Goal: Complete application form

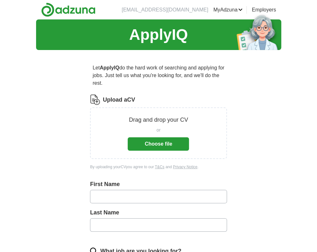
click at [165, 144] on button "Choose file" at bounding box center [158, 144] width 61 height 13
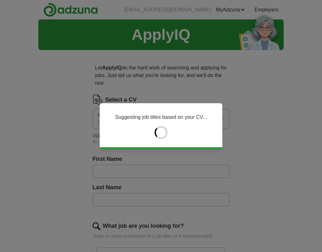
type input "******"
type input "*******"
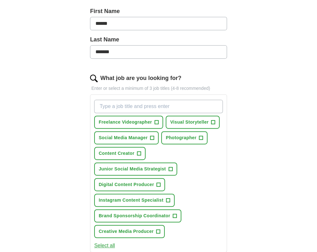
scroll to position [160, 0]
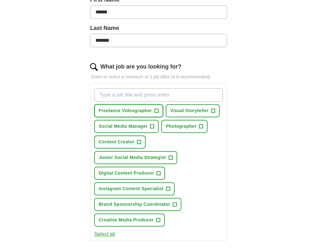
click at [156, 113] on span "+" at bounding box center [157, 111] width 4 height 5
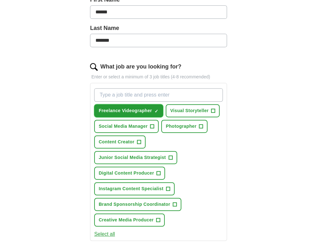
click at [142, 112] on span "Freelance Videographer" at bounding box center [125, 111] width 53 height 7
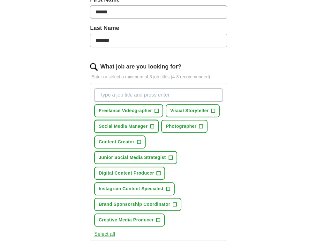
click at [134, 127] on span "Social Media Manager" at bounding box center [123, 126] width 49 height 7
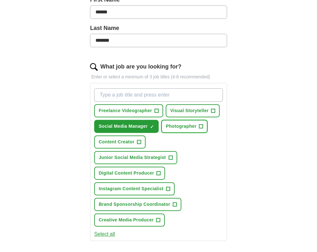
click at [176, 125] on span "Photographer" at bounding box center [181, 126] width 31 height 7
click at [118, 139] on span "Content Creator" at bounding box center [117, 142] width 36 height 7
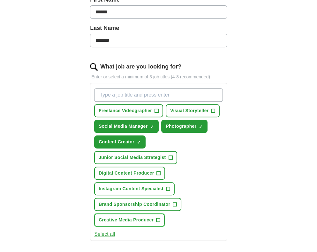
click at [134, 217] on span "Creative Media Producer" at bounding box center [126, 220] width 55 height 7
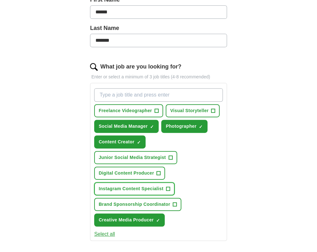
click at [138, 188] on span "Instagram Content Specialist" at bounding box center [131, 189] width 65 height 7
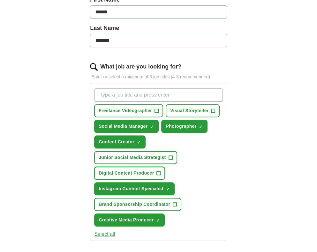
click at [137, 173] on span "Digital Content Producer" at bounding box center [126, 173] width 55 height 7
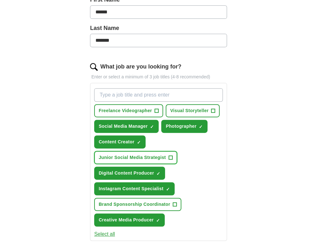
click at [139, 158] on span "Junior Social Media Strategist" at bounding box center [132, 157] width 67 height 7
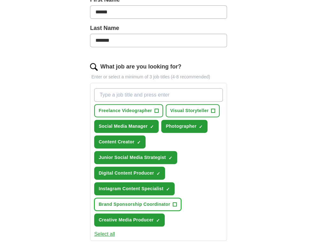
click at [132, 201] on span "Brand Sponsorship Coordinator" at bounding box center [135, 204] width 72 height 7
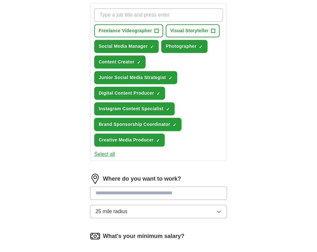
scroll to position [255, 0]
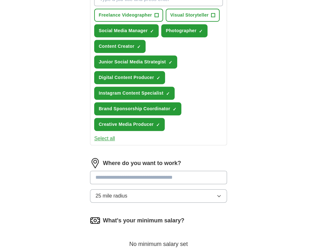
click at [135, 177] on input at bounding box center [158, 177] width 137 height 13
click at [126, 194] on div "Where do you want to work? 25 mile radius" at bounding box center [158, 183] width 137 height 50
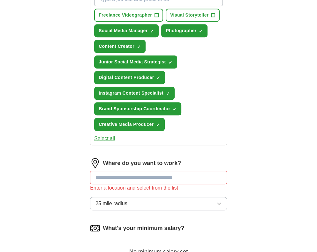
click at [121, 203] on span "25 mile radius" at bounding box center [111, 204] width 32 height 8
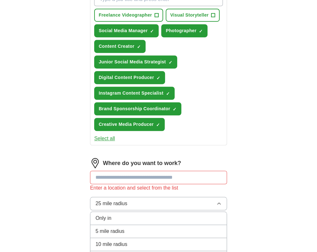
click at [114, 228] on span "5 mile radius" at bounding box center [109, 232] width 29 height 8
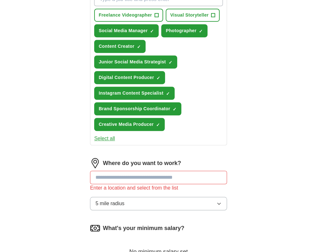
click at [134, 177] on input at bounding box center [158, 177] width 137 height 13
type input "**********"
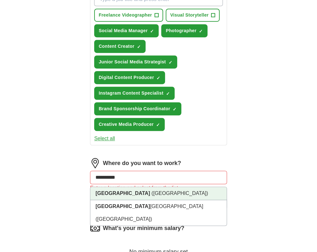
click at [152, 191] on span "([GEOGRAPHIC_DATA])" at bounding box center [180, 193] width 56 height 5
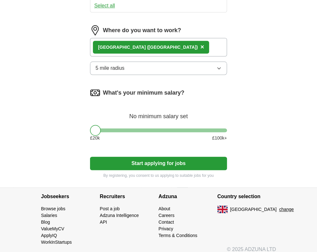
scroll to position [392, 0]
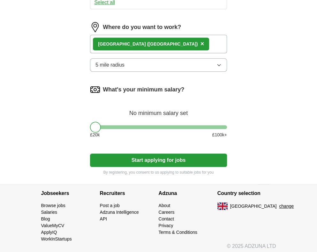
click at [126, 154] on button "Start applying for jobs" at bounding box center [158, 160] width 137 height 13
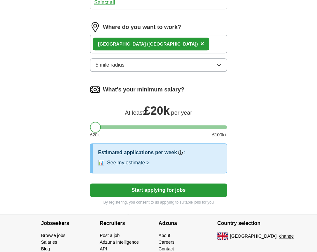
drag, startPoint x: 93, startPoint y: 124, endPoint x: 75, endPoint y: 124, distance: 17.9
click at [142, 186] on button "Start applying for jobs" at bounding box center [158, 190] width 137 height 13
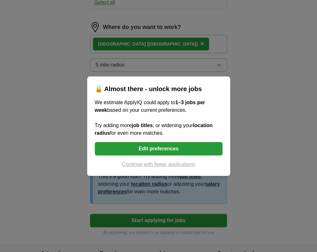
click at [132, 146] on button "Edit preferences" at bounding box center [159, 148] width 128 height 13
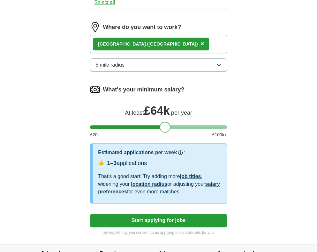
drag, startPoint x: 98, startPoint y: 124, endPoint x: 168, endPoint y: 126, distance: 69.3
click at [168, 126] on div at bounding box center [165, 127] width 11 height 11
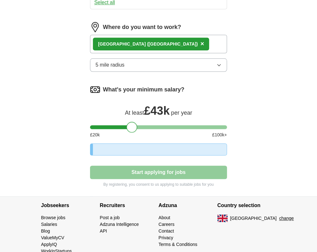
drag, startPoint x: 165, startPoint y: 124, endPoint x: 124, endPoint y: 123, distance: 41.5
click at [126, 123] on div at bounding box center [131, 127] width 11 height 11
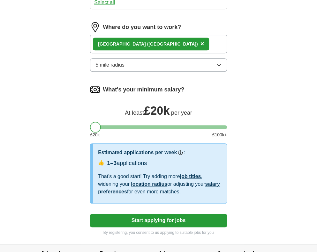
drag, startPoint x: 124, startPoint y: 123, endPoint x: 58, endPoint y: 124, distance: 66.1
click at [145, 216] on button "Start applying for jobs" at bounding box center [158, 220] width 137 height 13
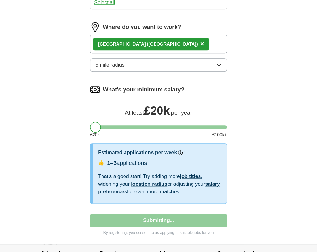
select select "**"
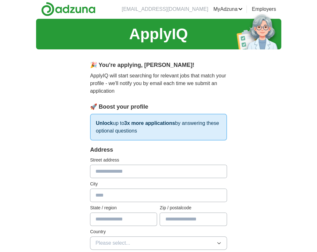
scroll to position [0, 0]
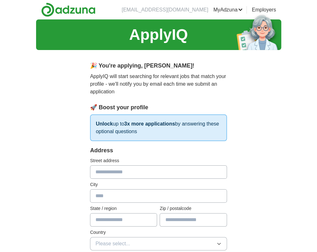
click at [137, 165] on div "Street address" at bounding box center [158, 168] width 137 height 21
click at [133, 174] on input "text" at bounding box center [158, 172] width 137 height 13
type input "**********"
type input "*****"
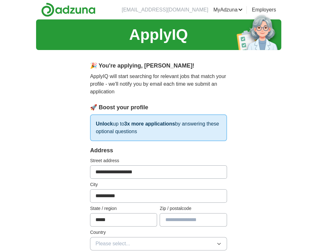
type input "*******"
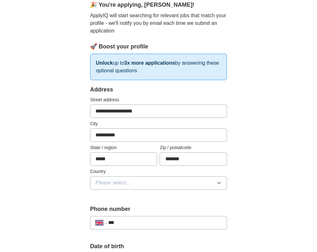
scroll to position [96, 0]
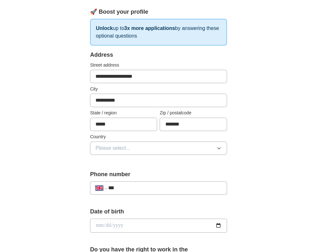
drag, startPoint x: 119, startPoint y: 122, endPoint x: 57, endPoint y: 127, distance: 62.1
click at [59, 127] on div "**********" at bounding box center [158, 214] width 245 height 580
type input "**********"
click at [102, 148] on span "Please select..." at bounding box center [112, 149] width 35 height 8
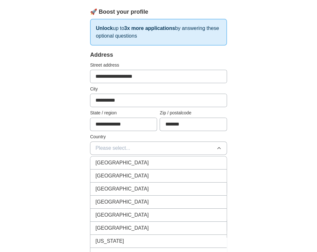
click at [117, 163] on span "[GEOGRAPHIC_DATA]" at bounding box center [121, 163] width 53 height 8
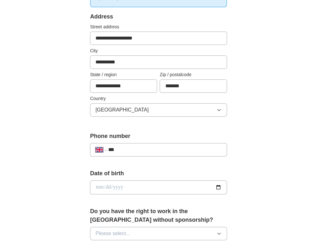
scroll to position [160, 0]
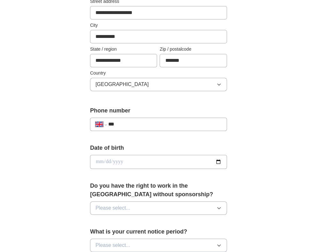
click at [121, 121] on input "***" at bounding box center [164, 125] width 113 height 8
type input "**********"
click at [117, 160] on input "date" at bounding box center [158, 162] width 137 height 14
type input "**********"
click at [139, 207] on button "Please select..." at bounding box center [158, 208] width 137 height 13
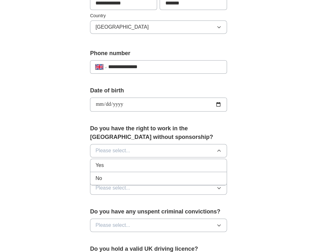
scroll to position [223, 0]
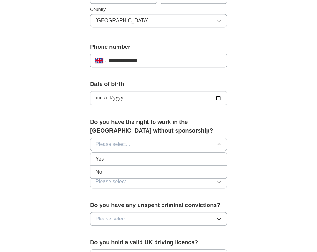
click at [116, 161] on div "Yes" at bounding box center [158, 159] width 126 height 8
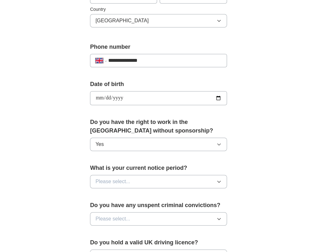
click at [137, 145] on button "Yes" at bounding box center [158, 144] width 137 height 13
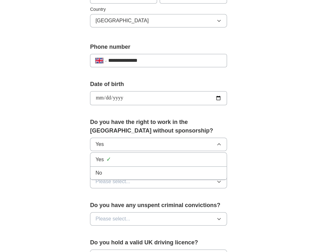
click at [137, 145] on button "Yes" at bounding box center [158, 144] width 137 height 13
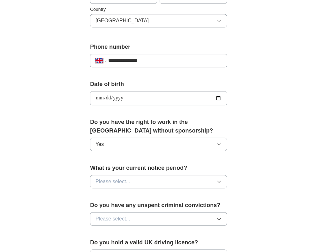
click at [130, 179] on button "Please select..." at bounding box center [158, 181] width 137 height 13
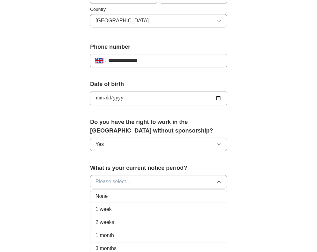
click at [114, 198] on div "None" at bounding box center [158, 197] width 126 height 8
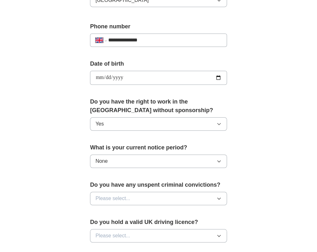
scroll to position [255, 0]
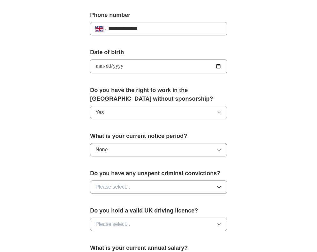
click at [119, 189] on span "Please select..." at bounding box center [112, 188] width 35 height 8
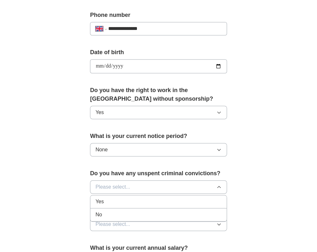
click at [106, 213] on div "No" at bounding box center [158, 215] width 126 height 8
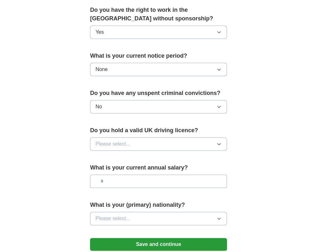
scroll to position [351, 0]
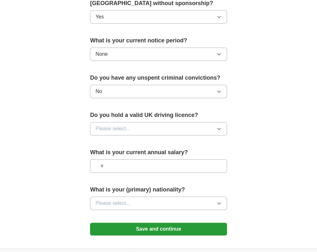
click at [129, 130] on span "Please select..." at bounding box center [112, 129] width 35 height 8
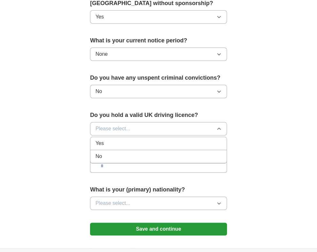
click at [124, 144] on div "Yes" at bounding box center [158, 144] width 126 height 8
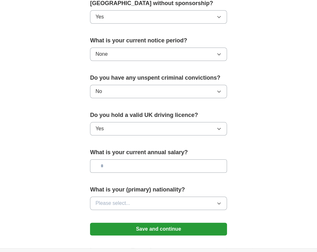
click at [122, 162] on input "text" at bounding box center [158, 166] width 137 height 13
type input "**"
click at [109, 204] on span "Please select..." at bounding box center [112, 204] width 35 height 8
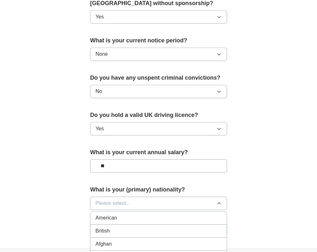
click at [98, 228] on span "British" at bounding box center [102, 232] width 14 height 8
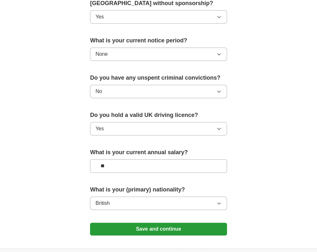
click at [130, 230] on button "Save and continue" at bounding box center [158, 229] width 137 height 13
